Goal: Check status: Check status

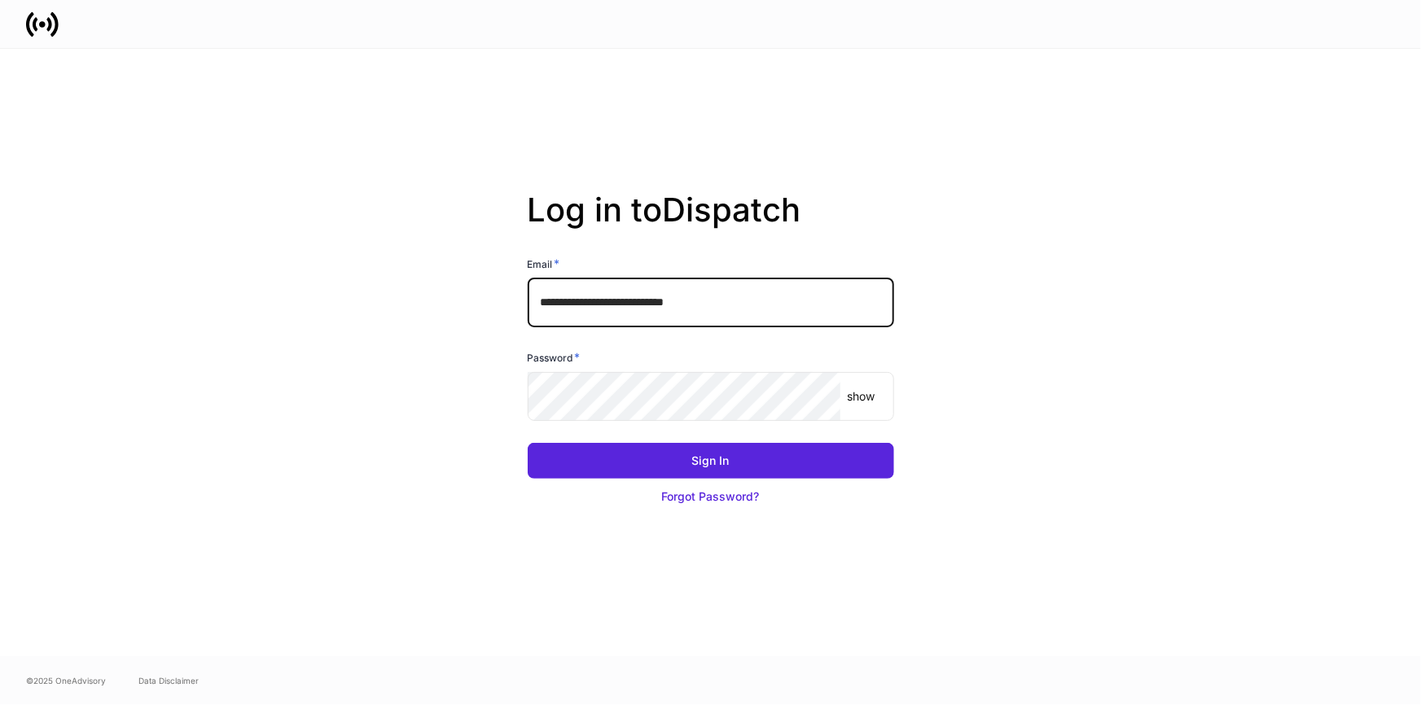
drag, startPoint x: 572, startPoint y: 304, endPoint x: 769, endPoint y: 307, distance: 197.0
click at [759, 303] on input "**********" at bounding box center [711, 302] width 366 height 49
click at [873, 146] on div "**********" at bounding box center [710, 352] width 873 height 607
drag, startPoint x: 549, startPoint y: 304, endPoint x: 725, endPoint y: 312, distance: 176.0
click at [698, 301] on input "**********" at bounding box center [711, 302] width 366 height 49
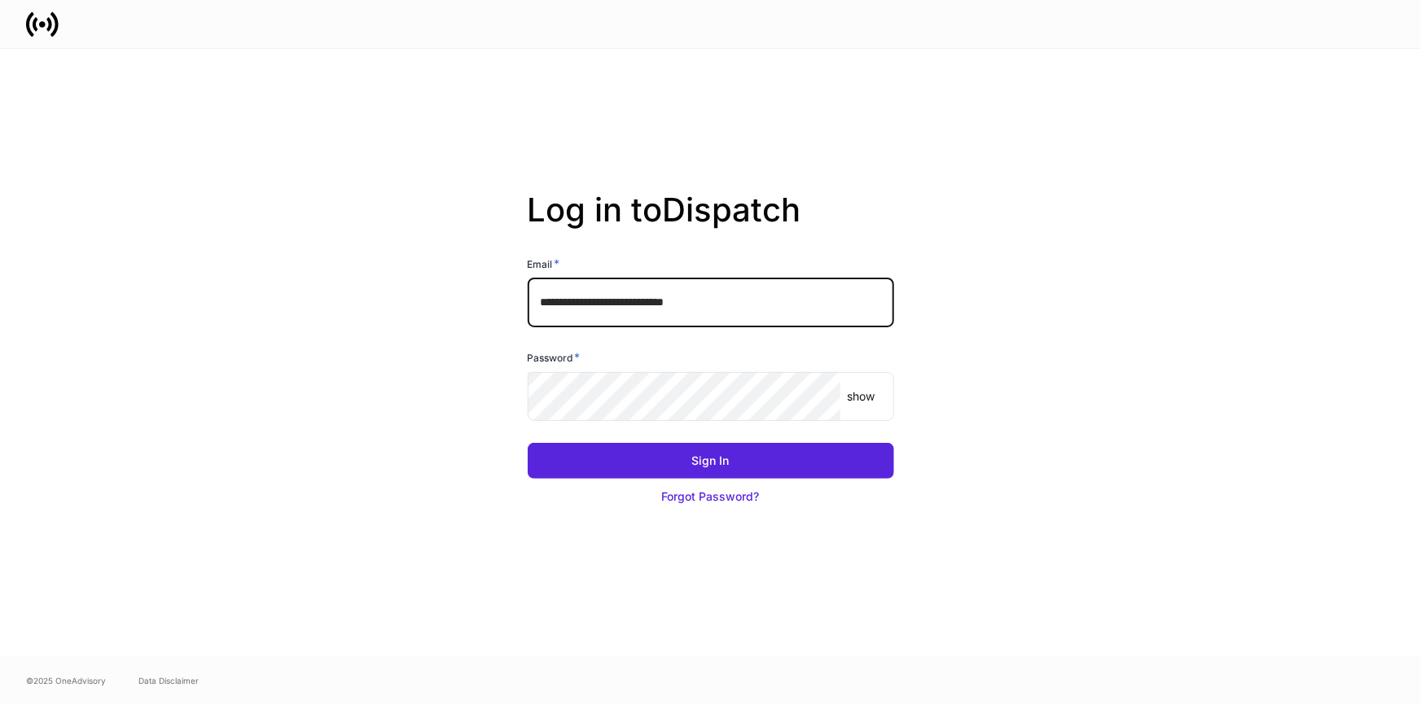
drag, startPoint x: 873, startPoint y: 213, endPoint x: 875, endPoint y: 224, distance: 10.9
click at [873, 213] on h2 "Log in to Dispatch" at bounding box center [711, 222] width 366 height 65
drag, startPoint x: 704, startPoint y: 307, endPoint x: 506, endPoint y: 304, distance: 198.6
click at [506, 304] on div "**********" at bounding box center [710, 352] width 873 height 607
click at [883, 192] on h2 "Log in to Dispatch" at bounding box center [711, 222] width 366 height 65
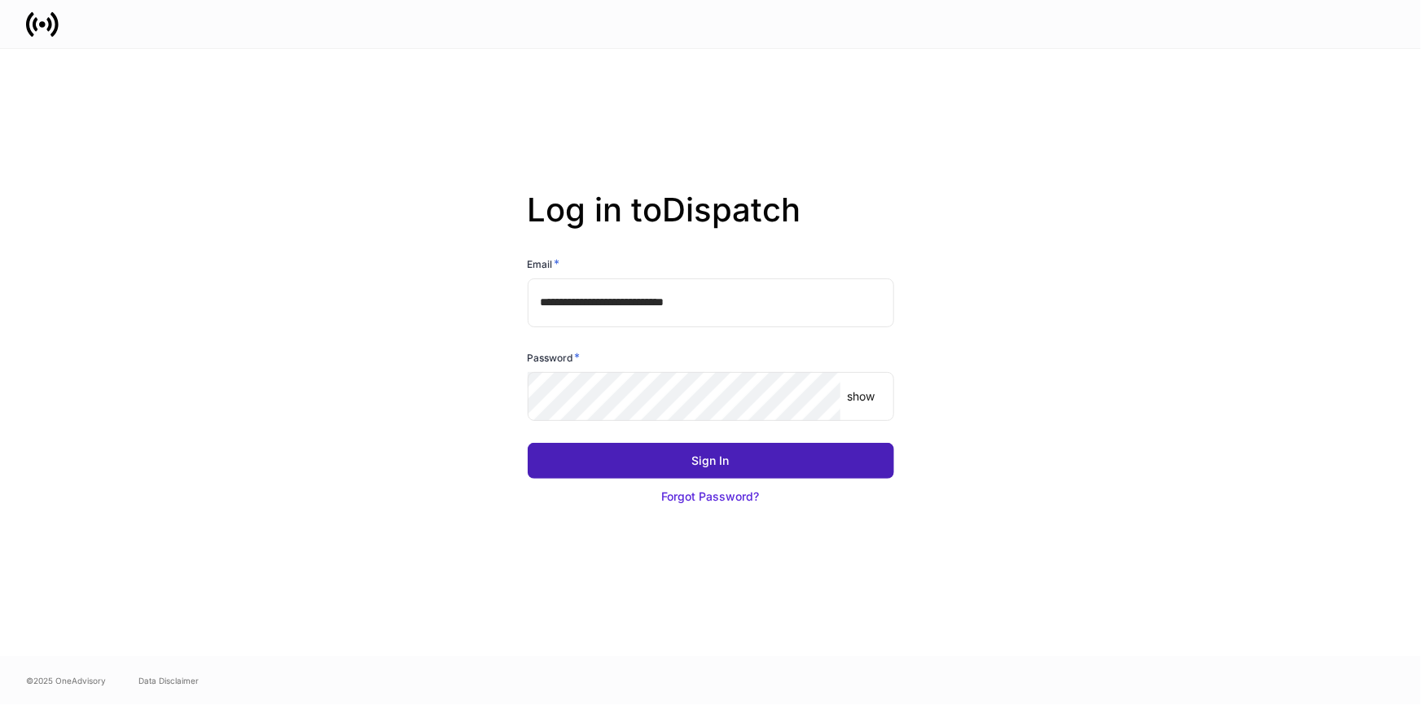
click at [711, 457] on div "Sign In" at bounding box center [710, 461] width 37 height 16
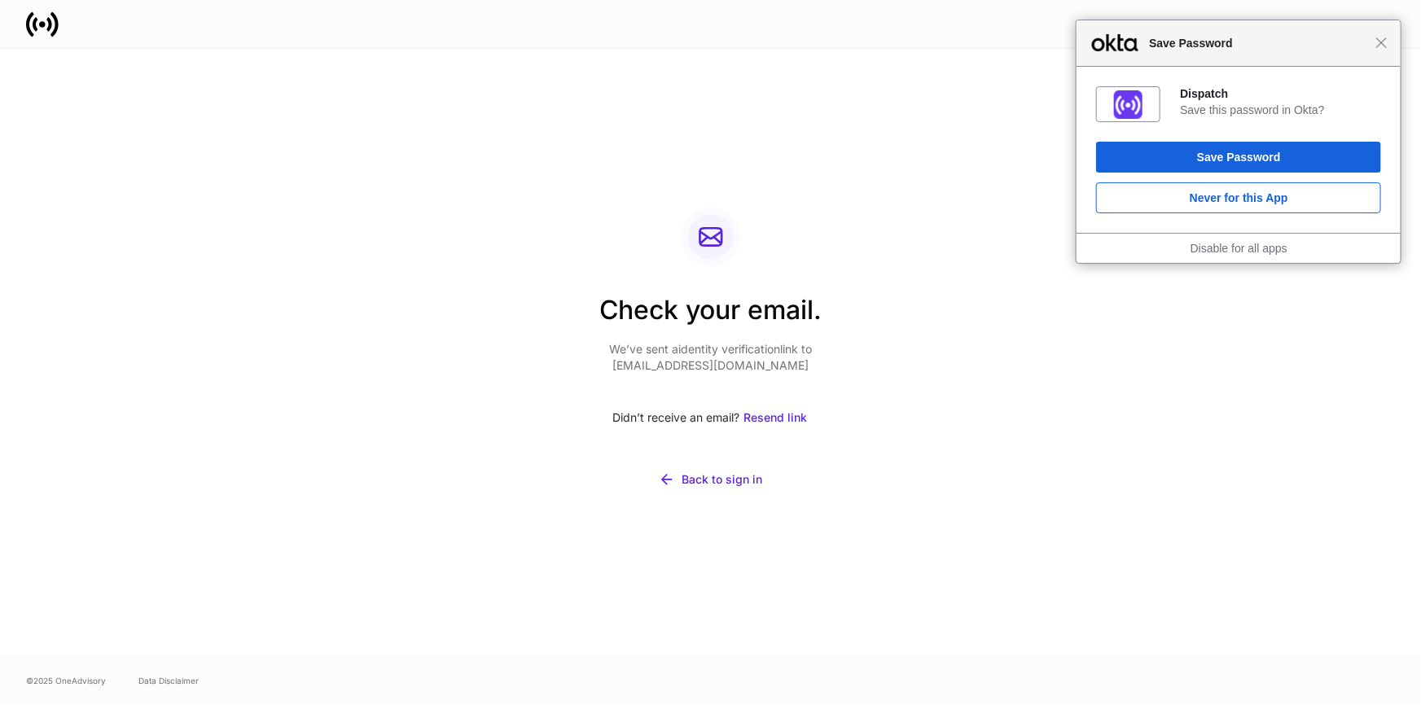
drag, startPoint x: 1382, startPoint y: 41, endPoint x: 1398, endPoint y: 75, distance: 37.5
click at [1381, 41] on span "Close" at bounding box center [1381, 43] width 12 height 12
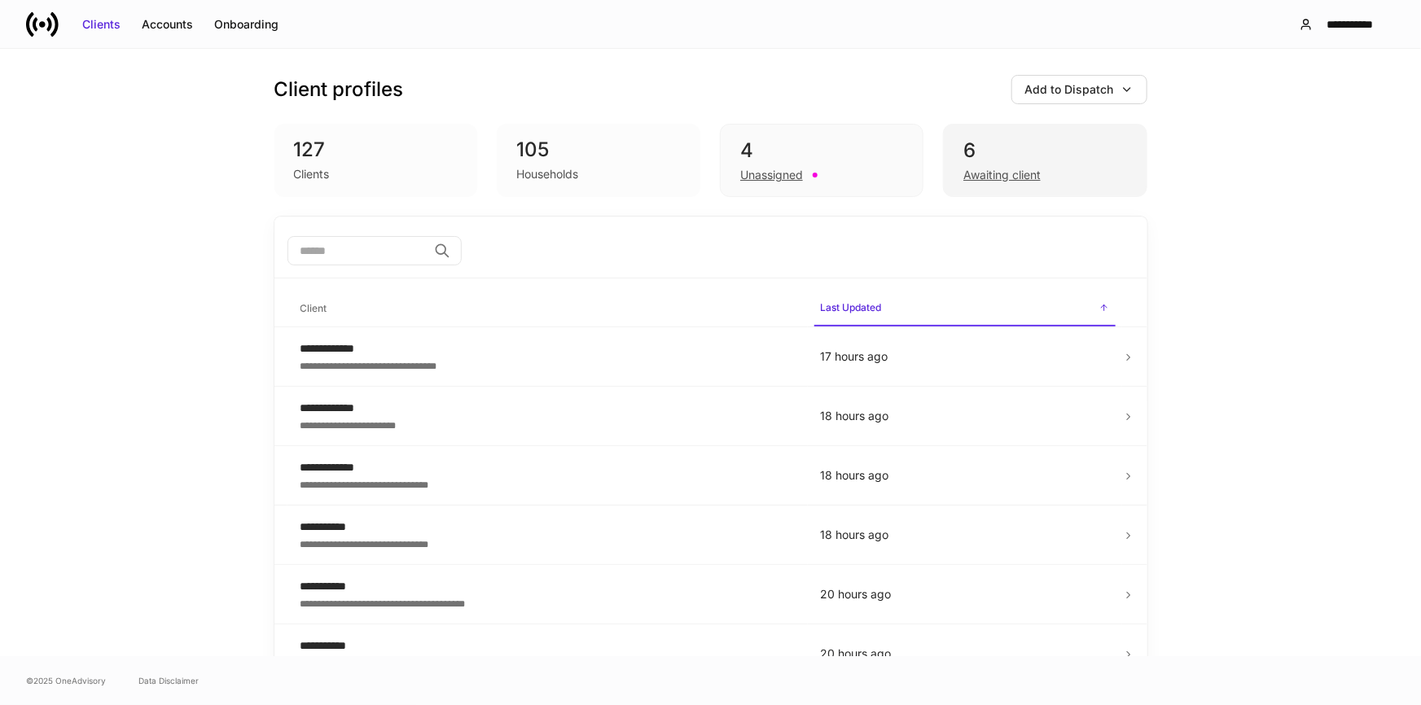
click at [1026, 164] on div "Awaiting client" at bounding box center [1044, 174] width 163 height 20
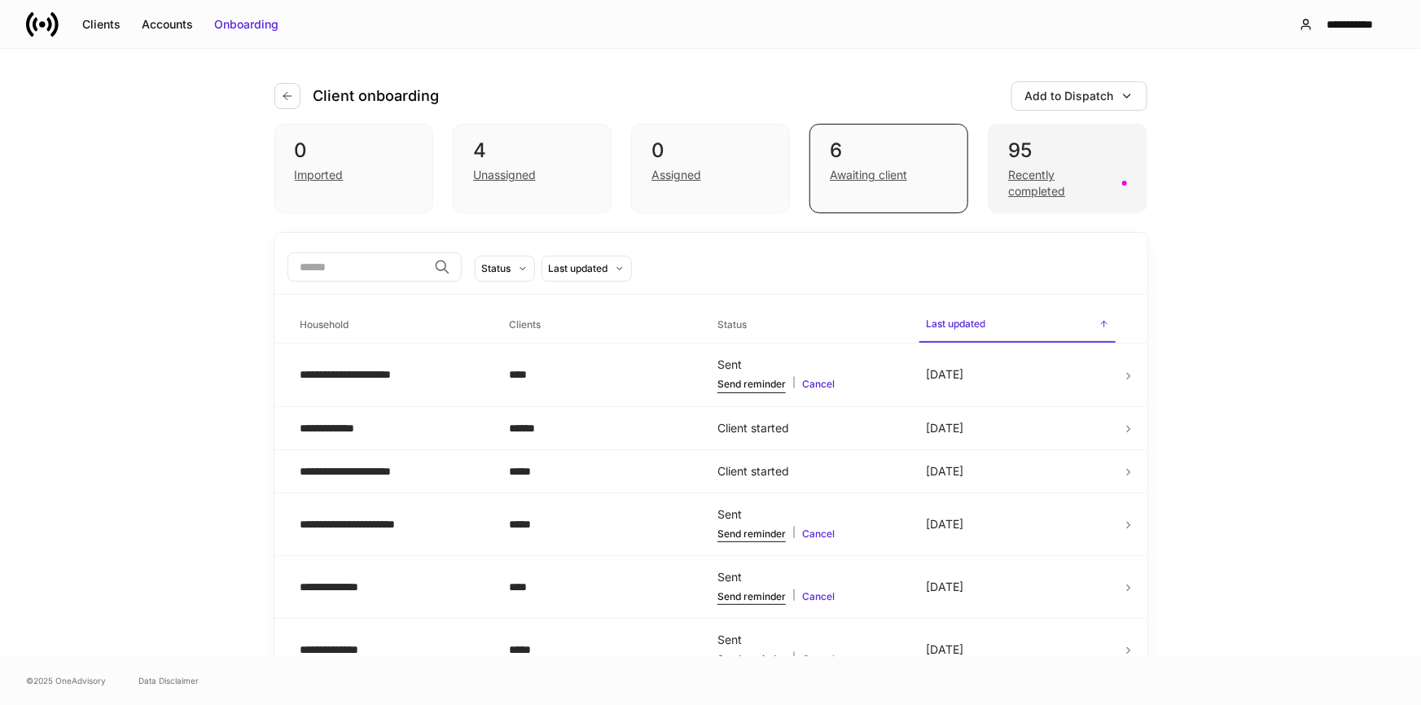
drag, startPoint x: 1086, startPoint y: 194, endPoint x: 1085, endPoint y: 185, distance: 9.0
click at [1085, 191] on div "Recently completed" at bounding box center [1059, 183] width 103 height 33
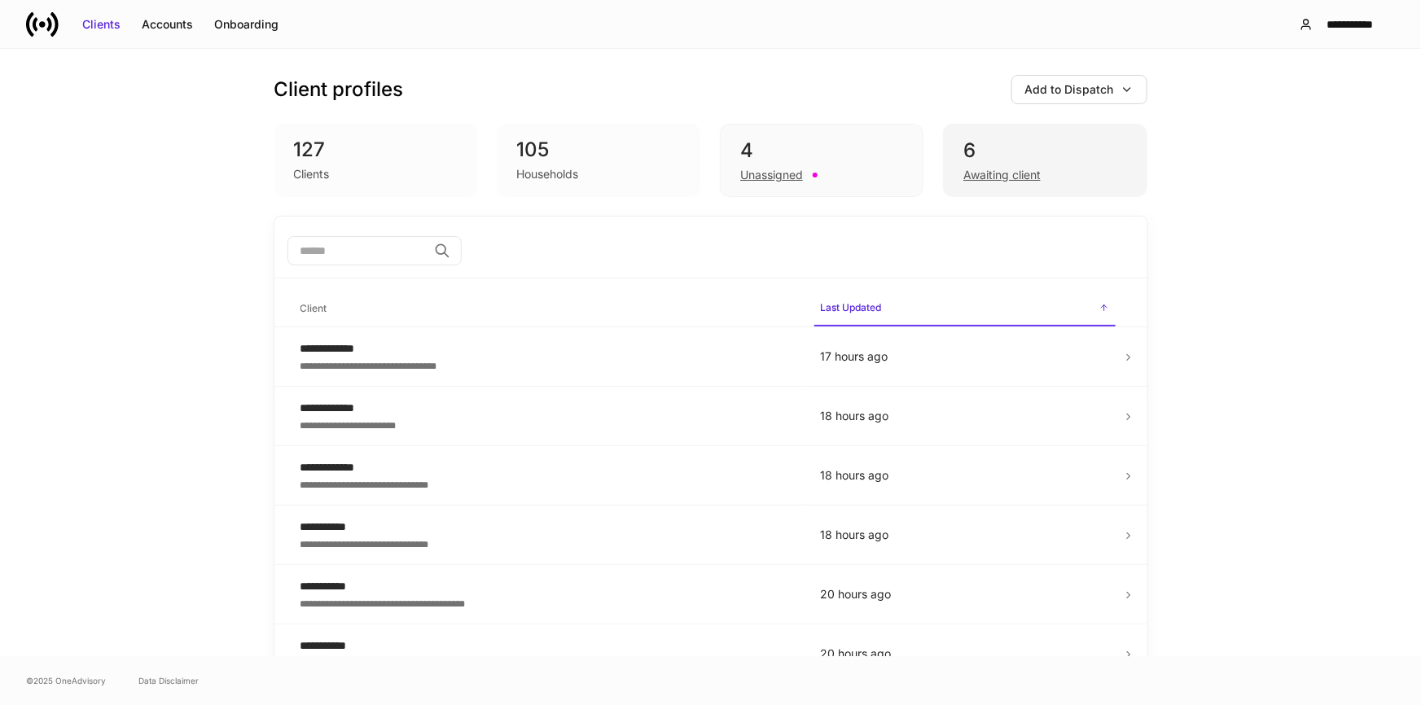
click at [1048, 177] on div "Awaiting client" at bounding box center [1044, 174] width 163 height 20
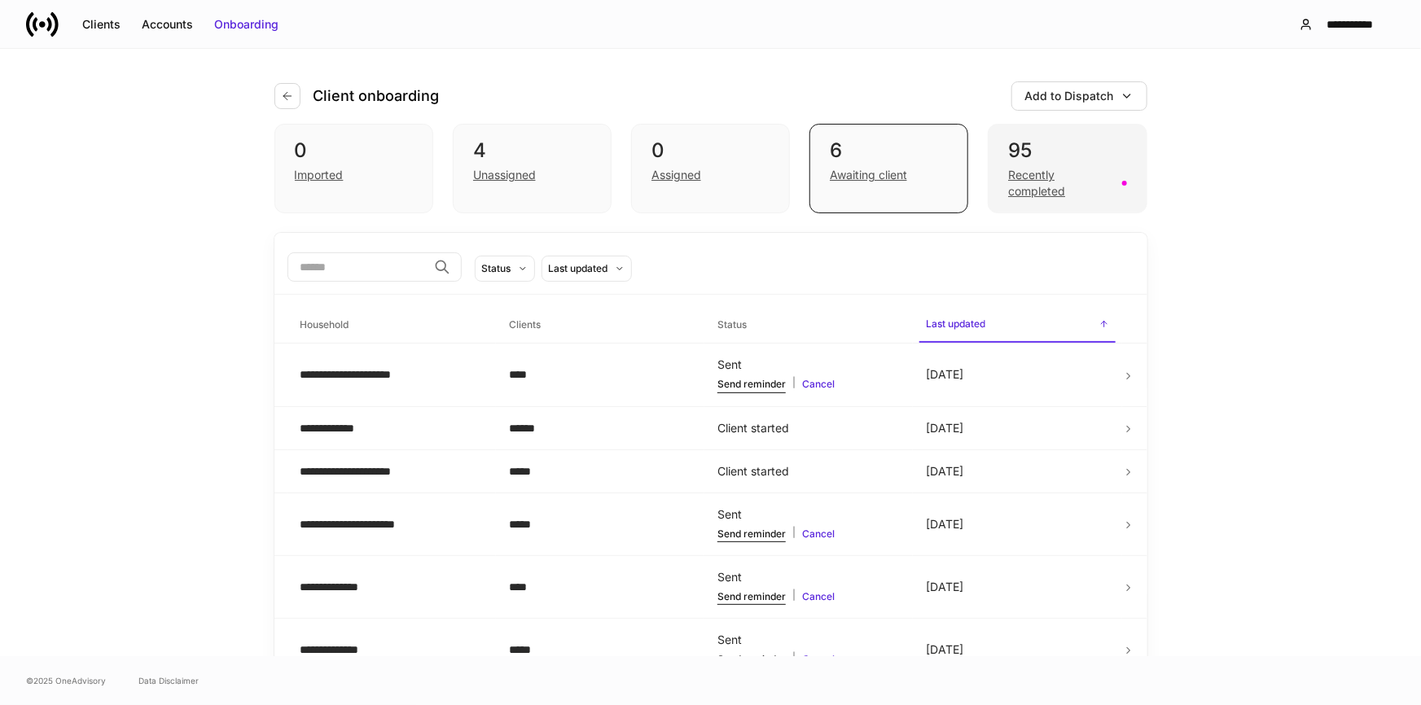
click at [1040, 191] on div "Recently completed" at bounding box center [1059, 183] width 103 height 33
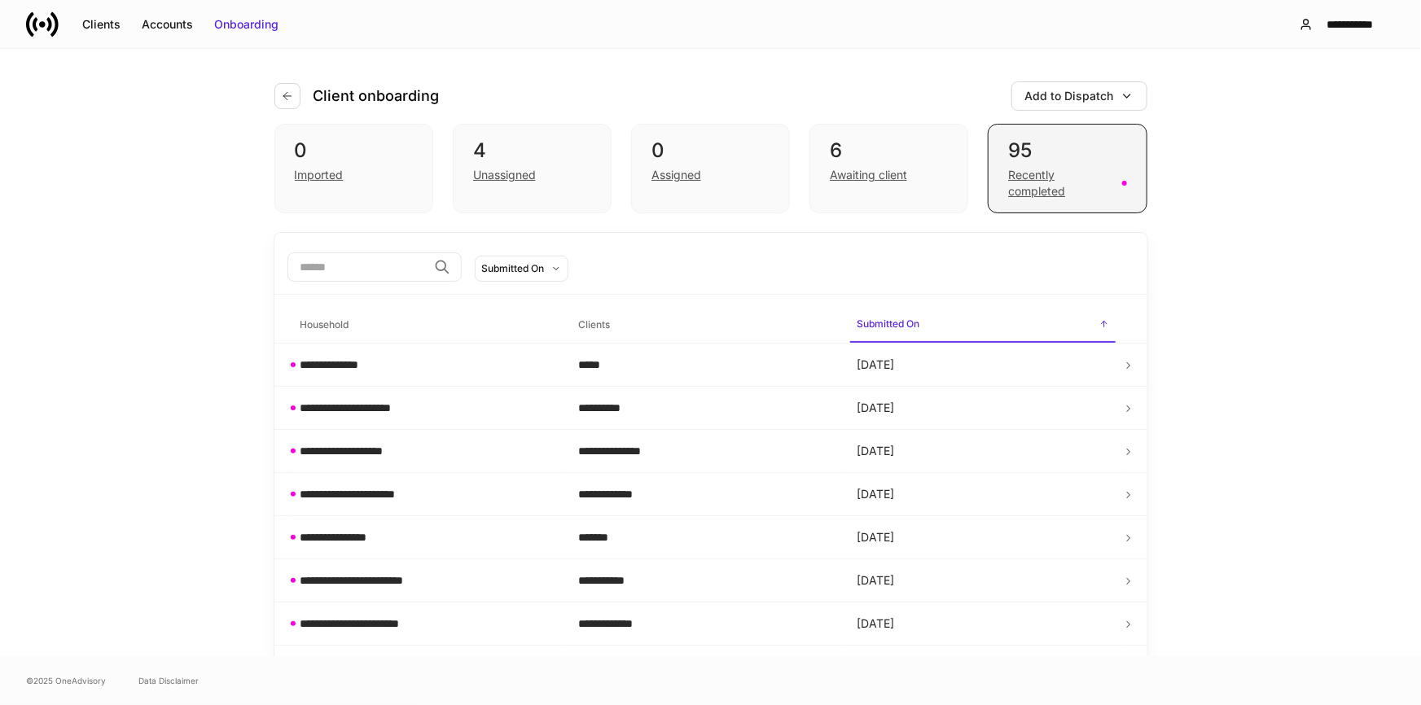
click at [1055, 190] on div "Recently completed" at bounding box center [1059, 183] width 103 height 33
click at [1052, 179] on div "Recently completed" at bounding box center [1059, 183] width 103 height 33
click at [1043, 182] on div "Recently completed" at bounding box center [1059, 183] width 103 height 33
click at [1101, 176] on div "Recently completed" at bounding box center [1059, 183] width 103 height 33
click at [1086, 191] on div "Recently completed" at bounding box center [1059, 183] width 103 height 33
